Goal: Task Accomplishment & Management: Use online tool/utility

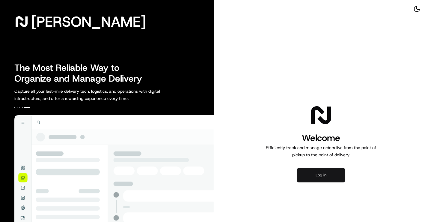
click at [322, 176] on button "Log in" at bounding box center [321, 175] width 48 height 14
